Goal: Task Accomplishment & Management: Manage account settings

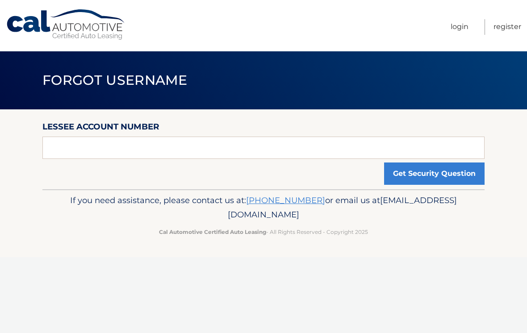
click at [402, 172] on button "Get Security Question" at bounding box center [434, 174] width 101 height 22
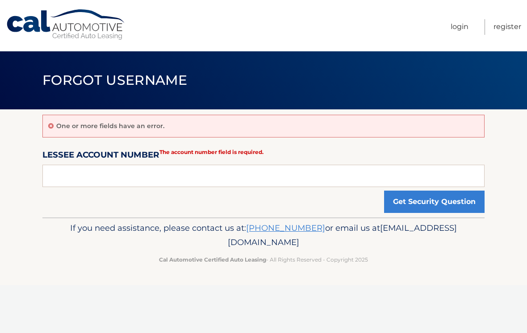
click at [400, 209] on button "Get Security Question" at bounding box center [434, 202] width 101 height 22
click at [61, 179] on input "text" at bounding box center [263, 176] width 442 height 22
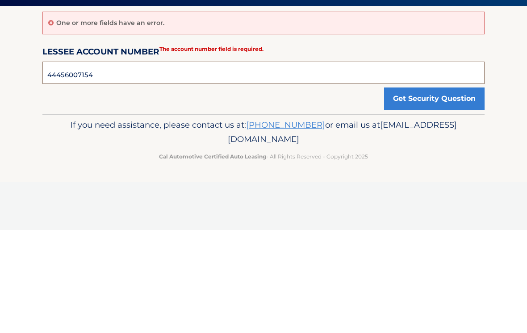
type input "44456007154"
click at [405, 191] on button "Get Security Question" at bounding box center [434, 202] width 101 height 22
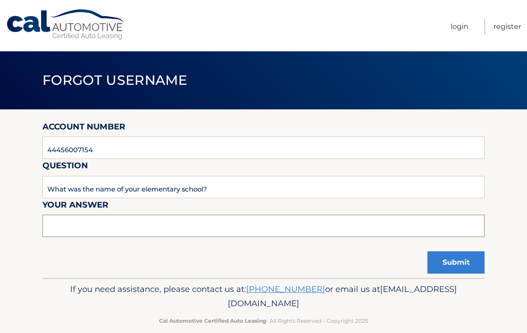
click at [55, 227] on input "text" at bounding box center [263, 226] width 442 height 22
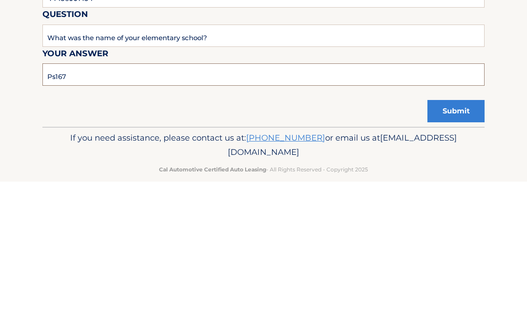
type input "Ps167"
click at [441, 252] on button "Submit" at bounding box center [456, 263] width 57 height 22
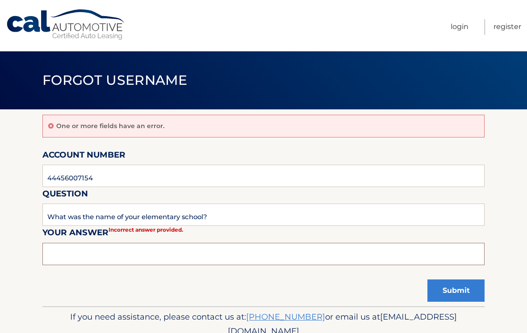
click at [56, 257] on input "text" at bounding box center [263, 254] width 442 height 22
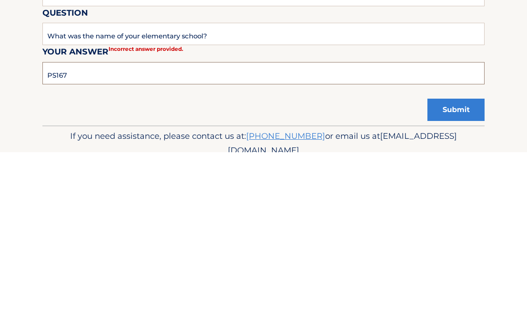
type input "PS167"
click at [448, 280] on button "Submit" at bounding box center [456, 291] width 57 height 22
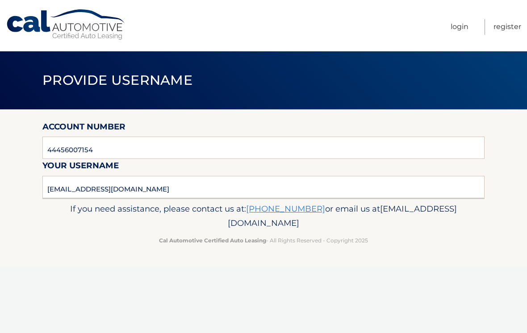
click at [453, 27] on link "Login" at bounding box center [460, 27] width 18 height 16
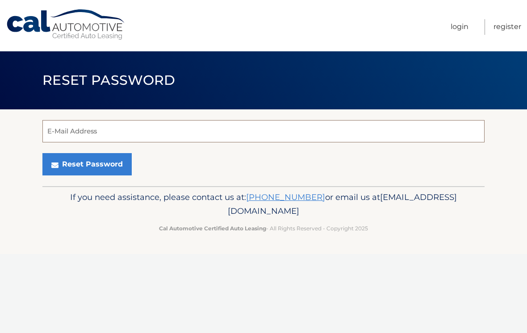
click at [61, 141] on input "E-Mail Address" at bounding box center [263, 131] width 442 height 22
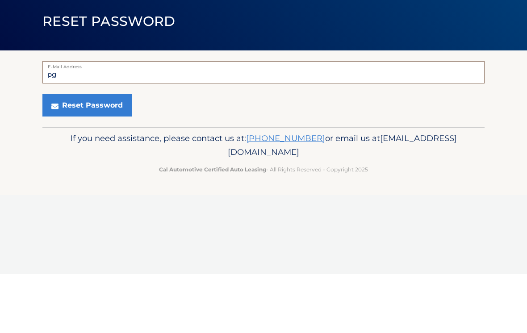
click at [86, 153] on button "Reset Password" at bounding box center [86, 164] width 89 height 22
type input "[EMAIL_ADDRESS][DOMAIN_NAME]"
click at [66, 153] on button "Reset Password" at bounding box center [86, 164] width 89 height 22
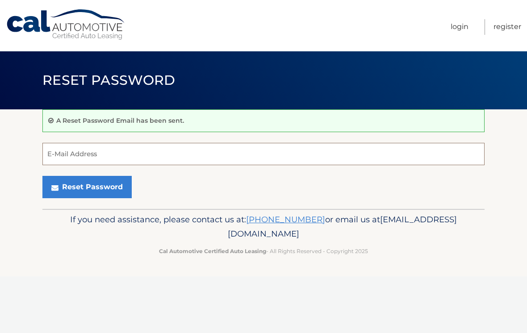
click at [56, 156] on input "E-Mail Address" at bounding box center [263, 154] width 442 height 22
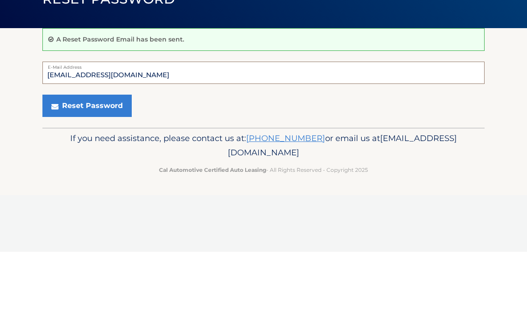
type input "[EMAIL_ADDRESS][DOMAIN_NAME]"
click at [69, 176] on button "Reset Password" at bounding box center [86, 187] width 89 height 22
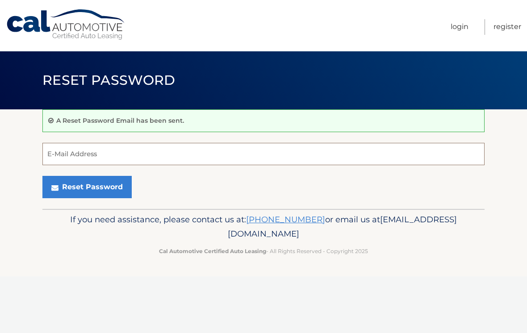
click at [57, 155] on input "E-Mail Address" at bounding box center [263, 154] width 442 height 22
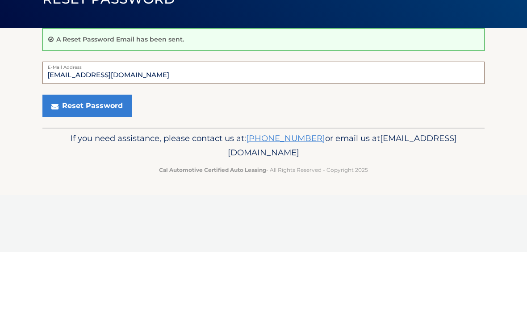
type input "phylen@aol.com"
click at [67, 176] on button "Reset Password" at bounding box center [86, 187] width 89 height 22
